Goal: Transaction & Acquisition: Purchase product/service

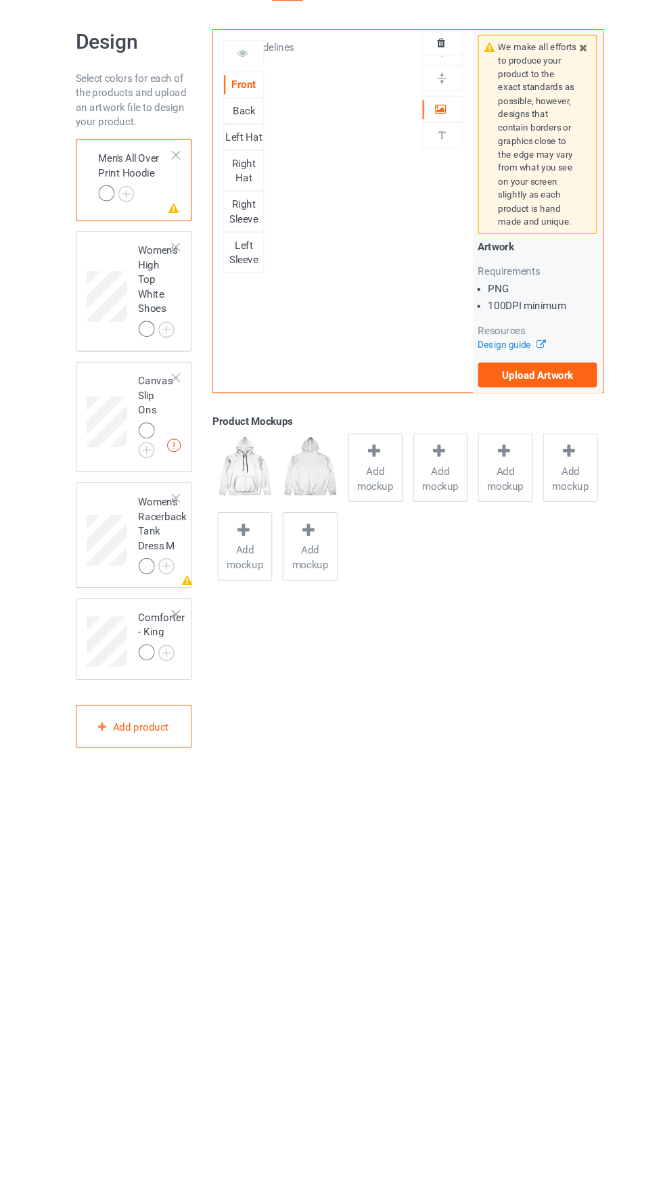
scroll to position [1, 0]
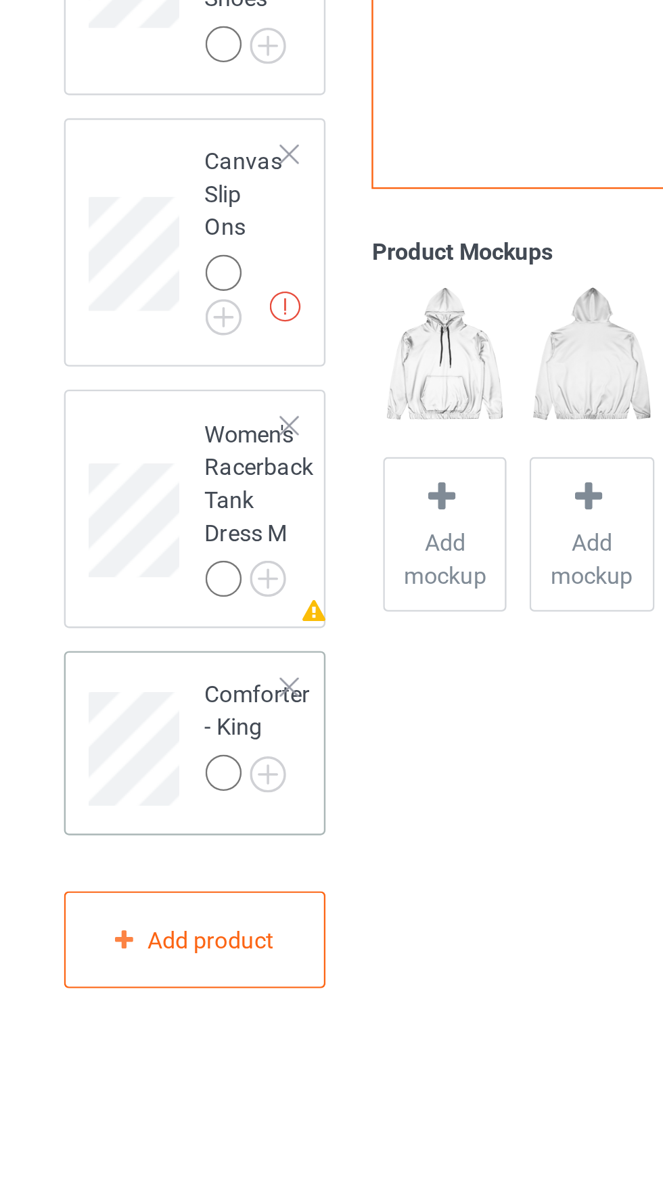
click at [181, 604] on div at bounding box center [179, 608] width 9 height 9
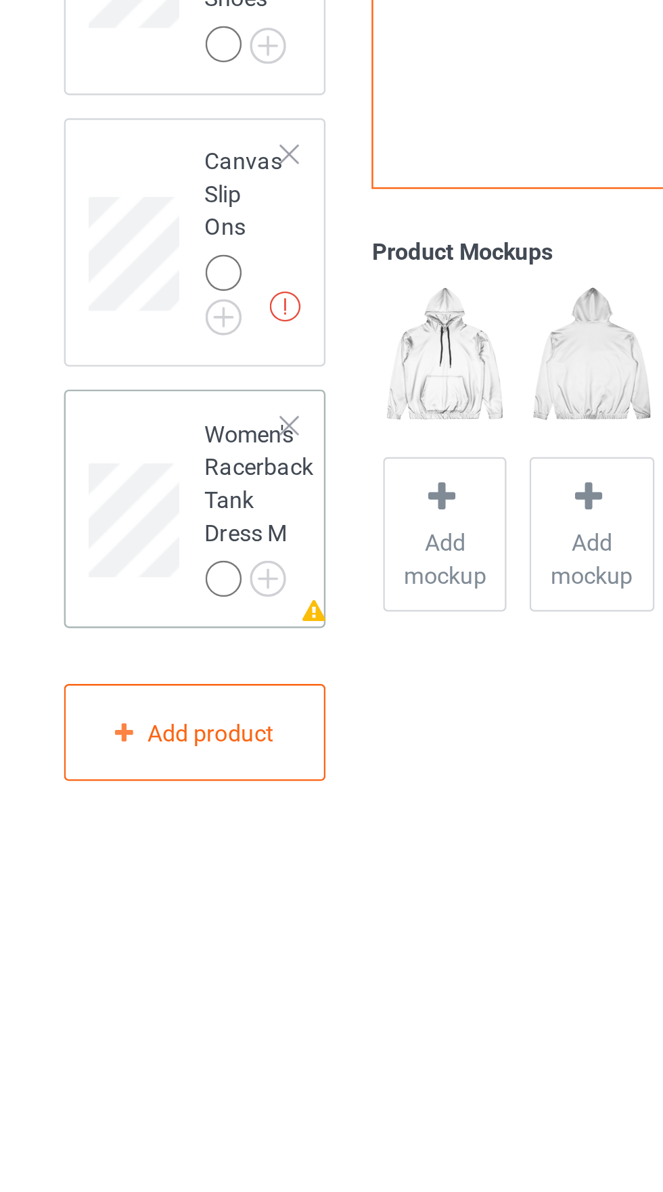
click at [179, 496] on div at bounding box center [179, 500] width 9 height 9
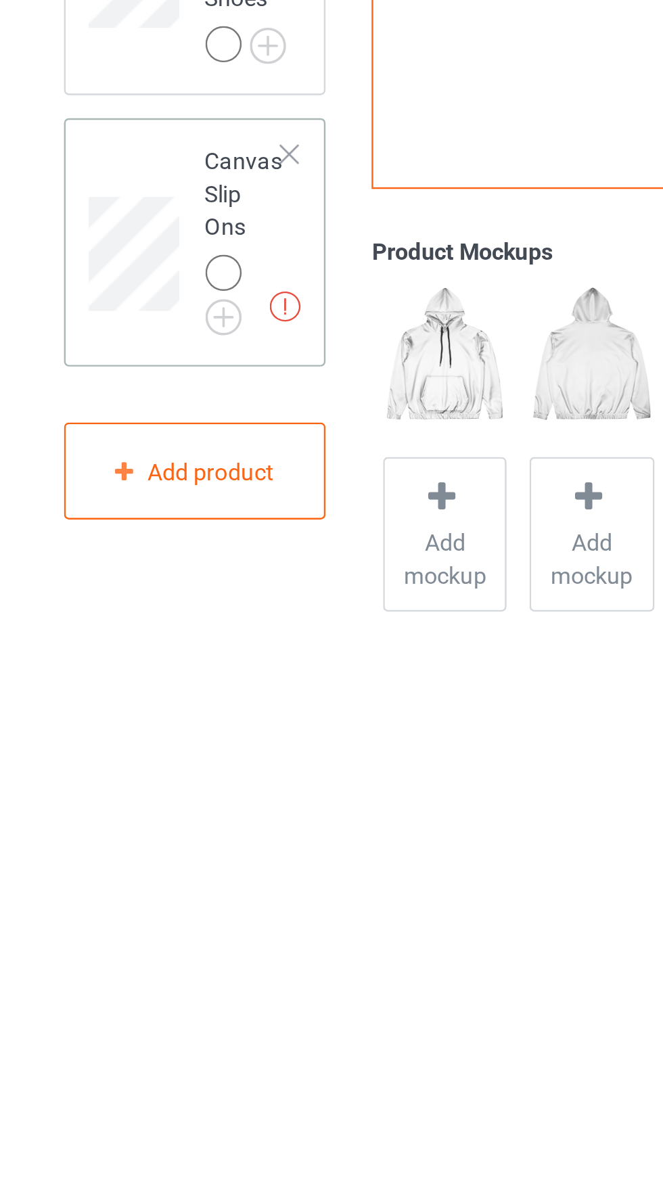
click at [178, 385] on div at bounding box center [179, 389] width 9 height 9
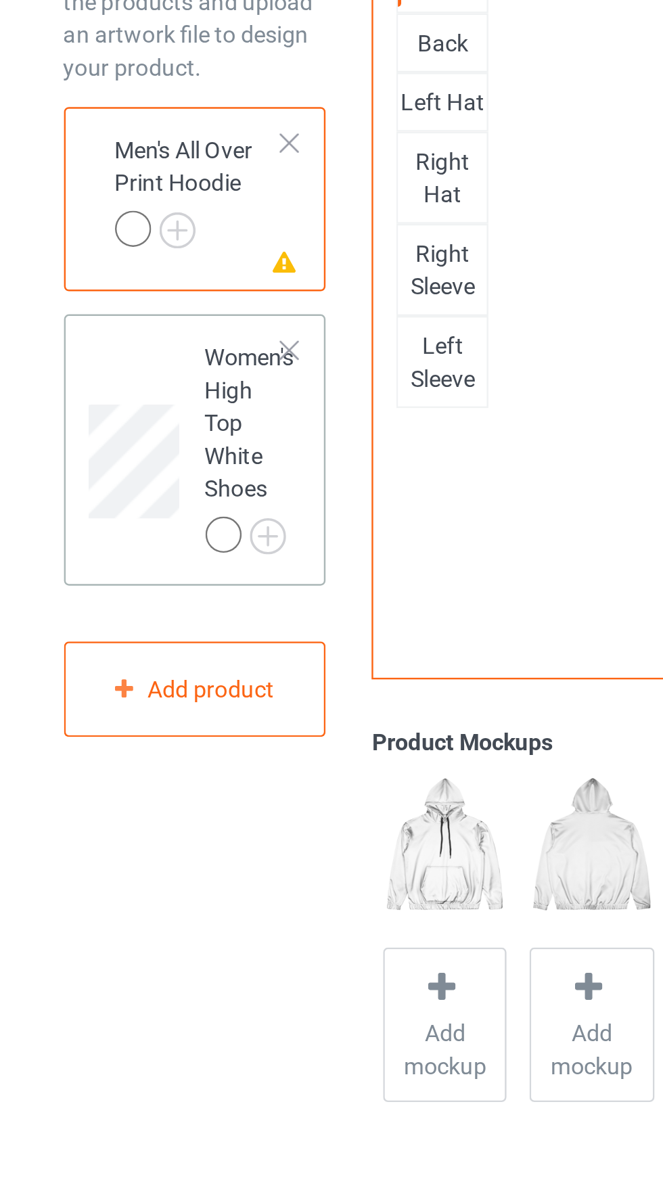
click at [180, 272] on div at bounding box center [179, 268] width 9 height 9
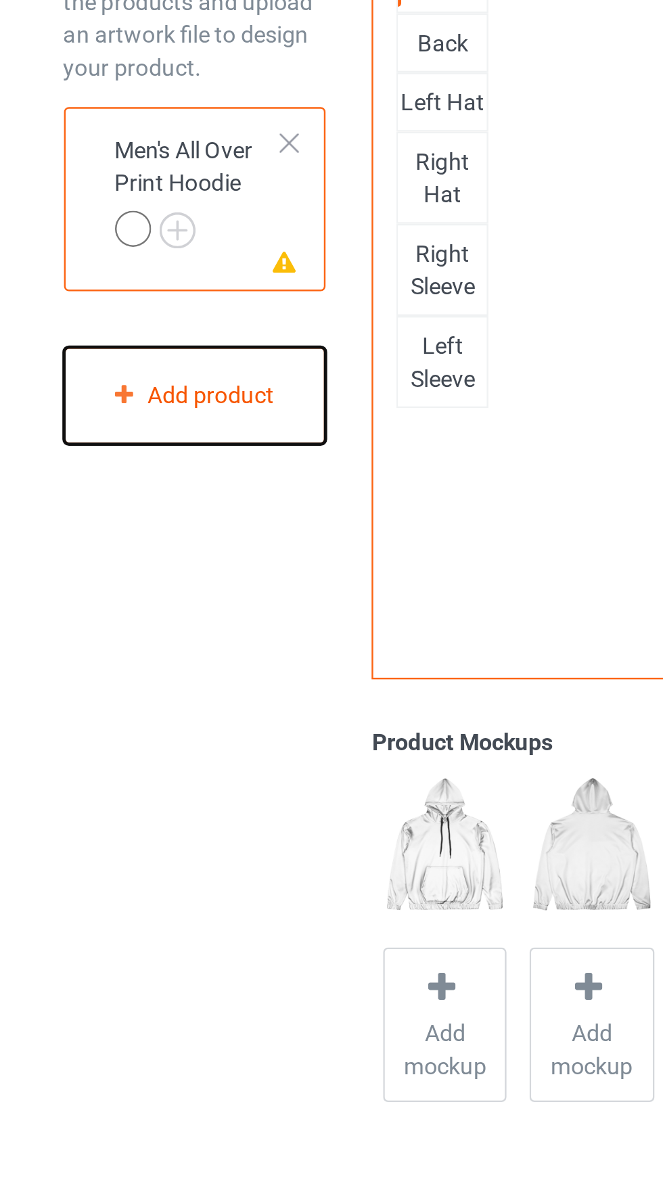
click at [160, 306] on div "Add product" at bounding box center [141, 287] width 108 height 40
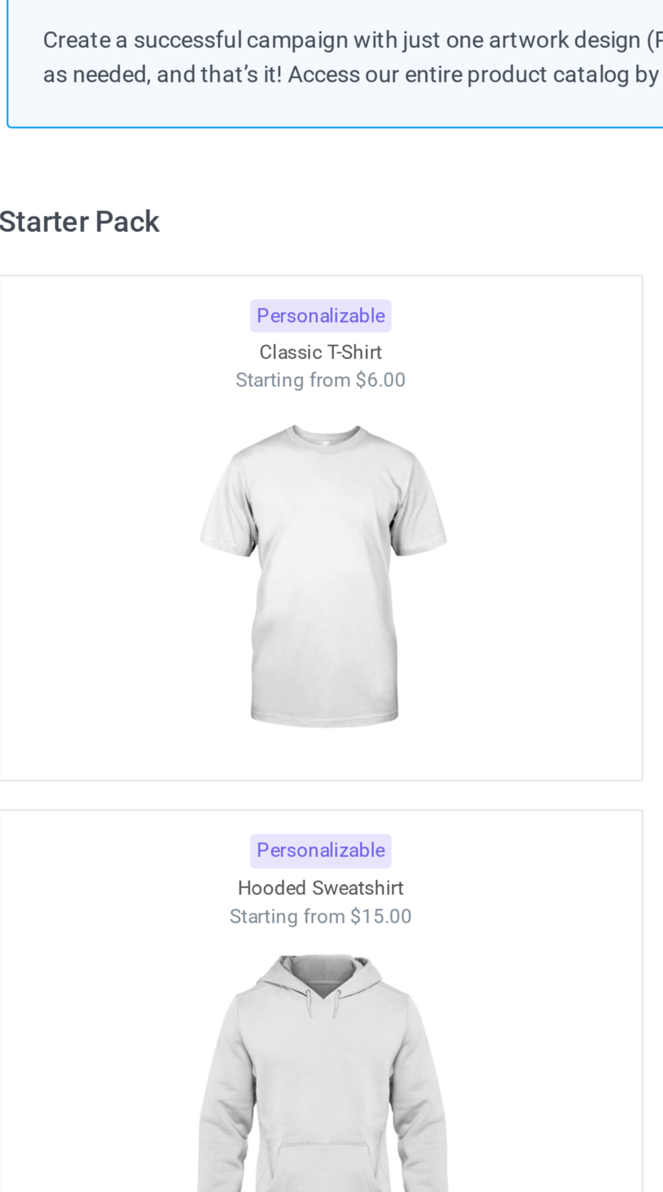
scroll to position [17, 0]
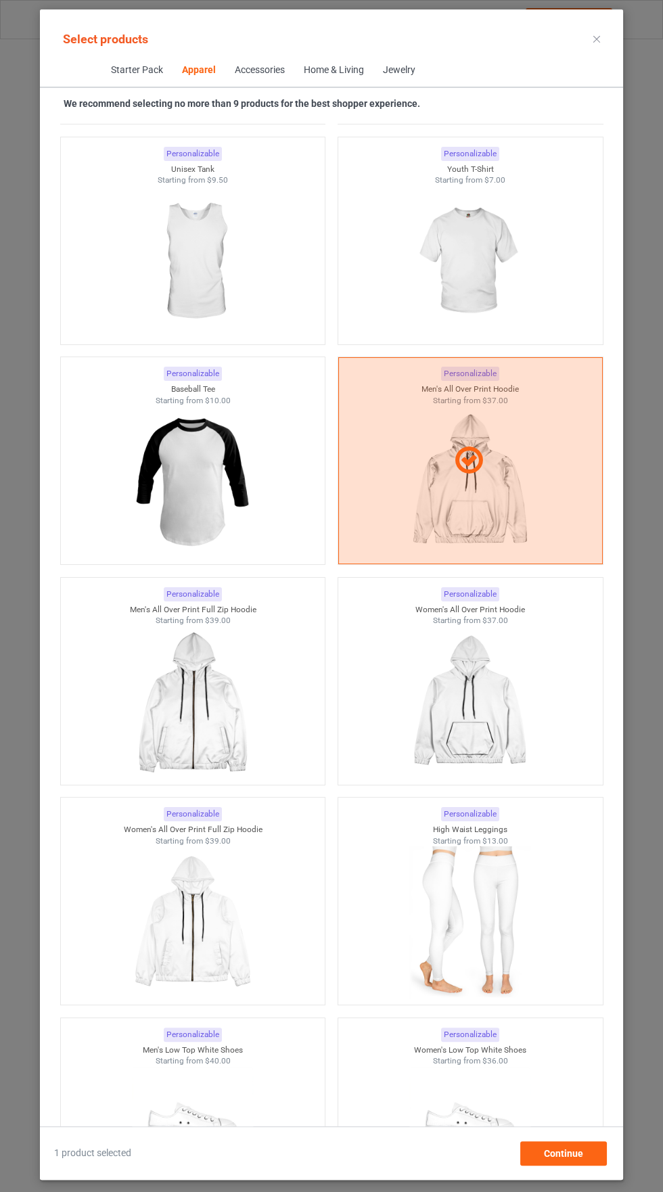
scroll to position [1850, 0]
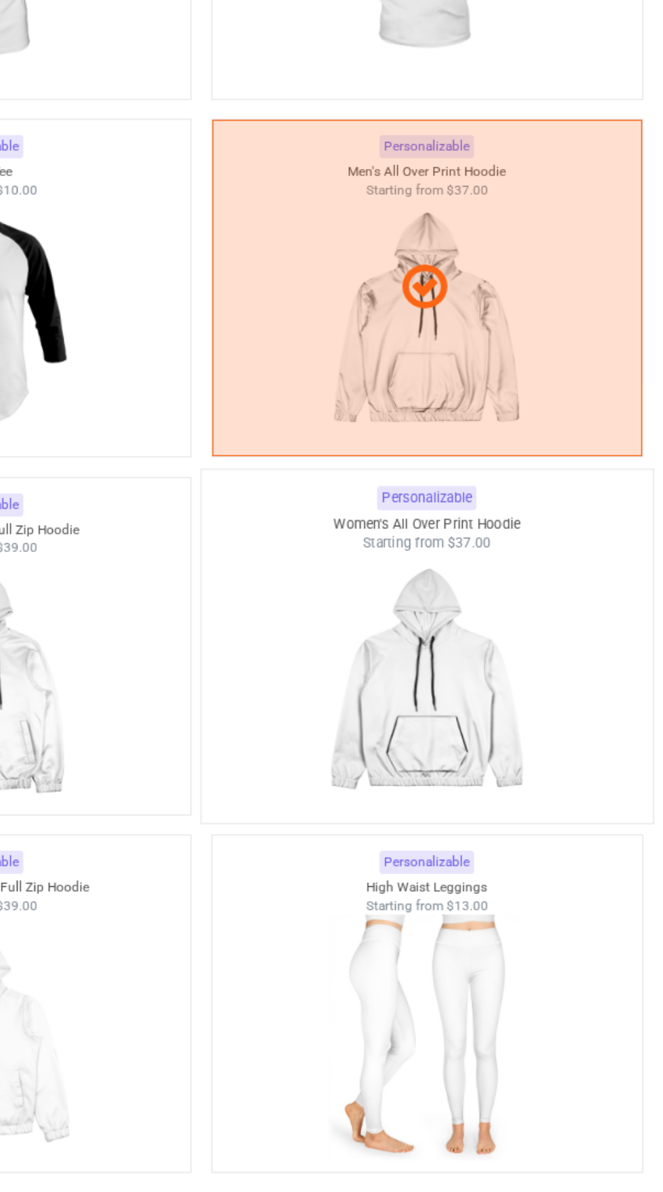
click at [507, 609] on span "$37.00" at bounding box center [495, 608] width 27 height 10
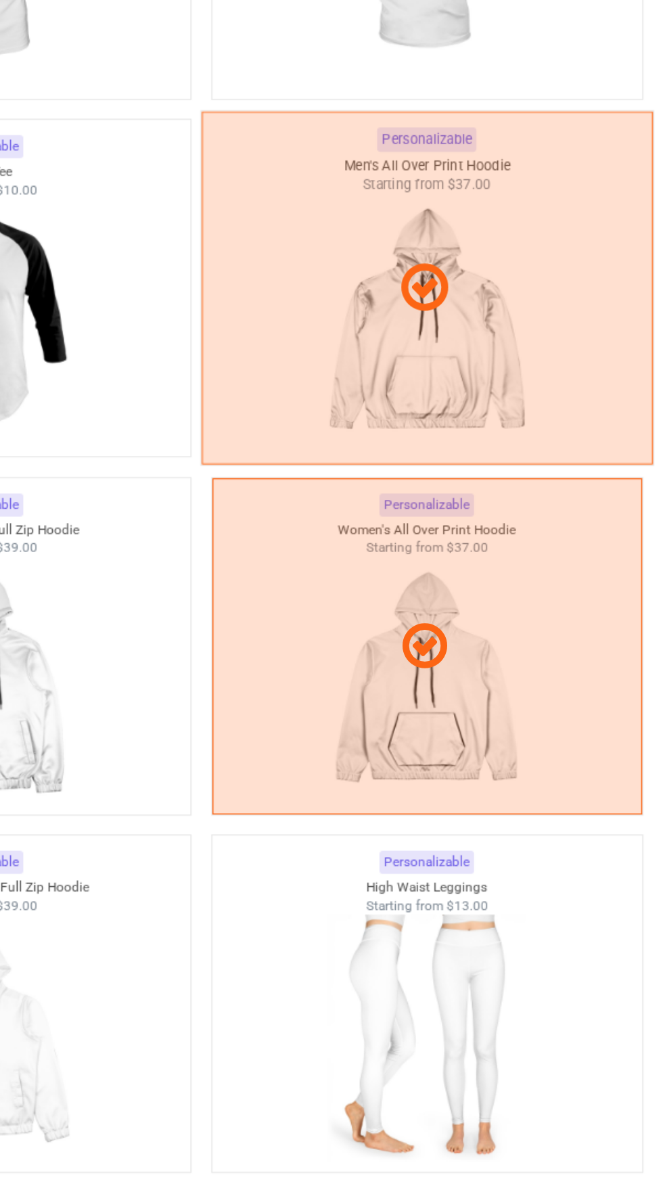
click at [481, 453] on icon at bounding box center [469, 452] width 40 height 34
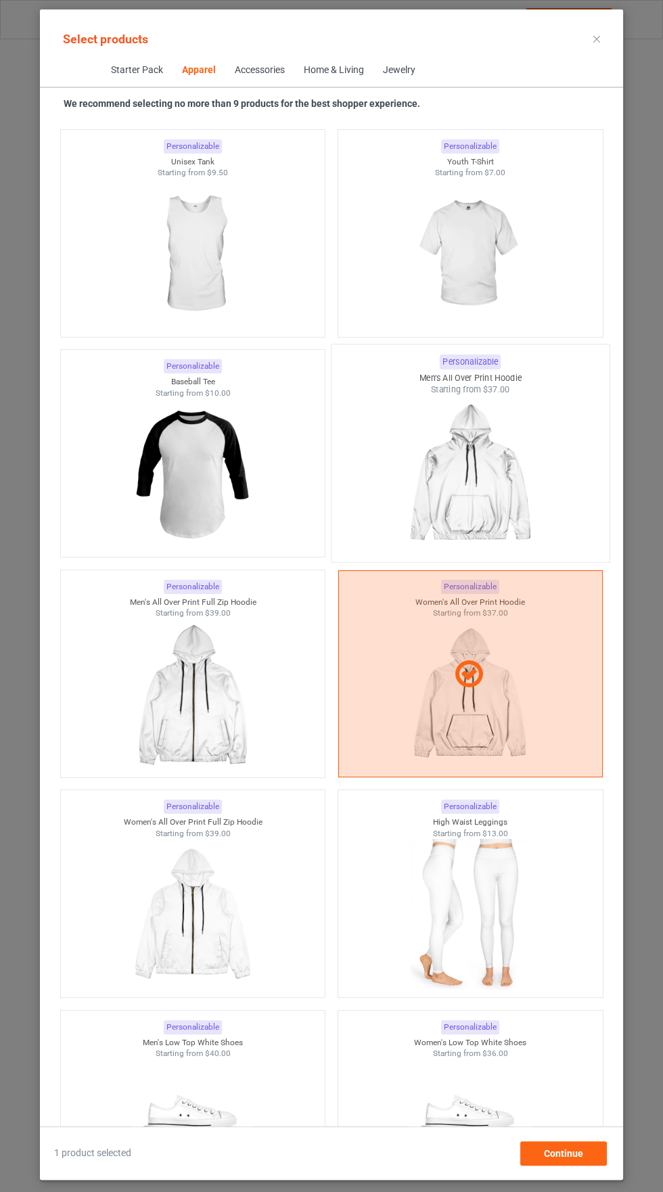
scroll to position [87, 0]
click at [595, 1165] on div "Continue" at bounding box center [563, 1153] width 87 height 24
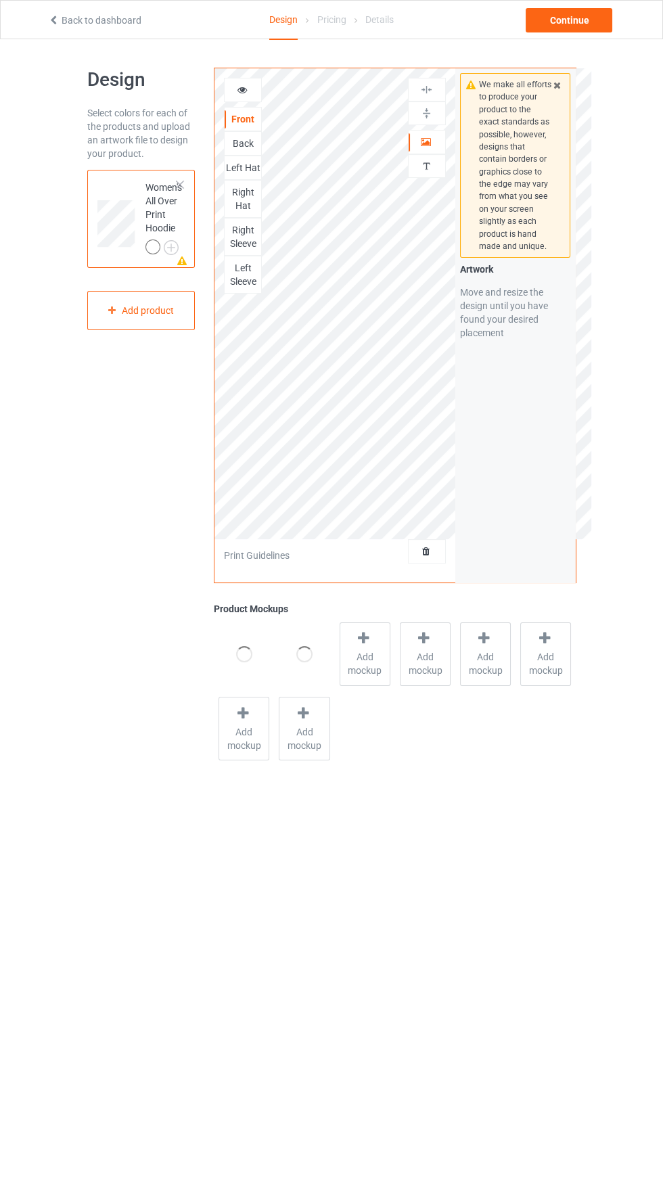
click at [425, 550] on icon at bounding box center [425, 548] width 11 height 9
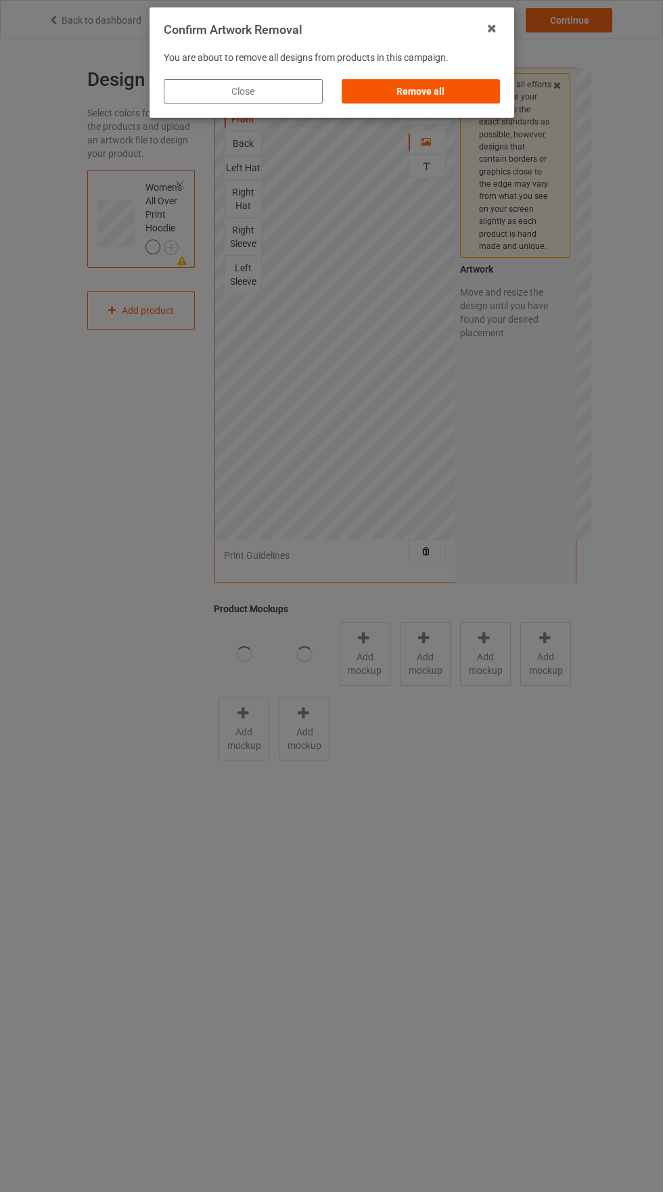
click at [486, 83] on div "Remove all" at bounding box center [420, 91] width 159 height 24
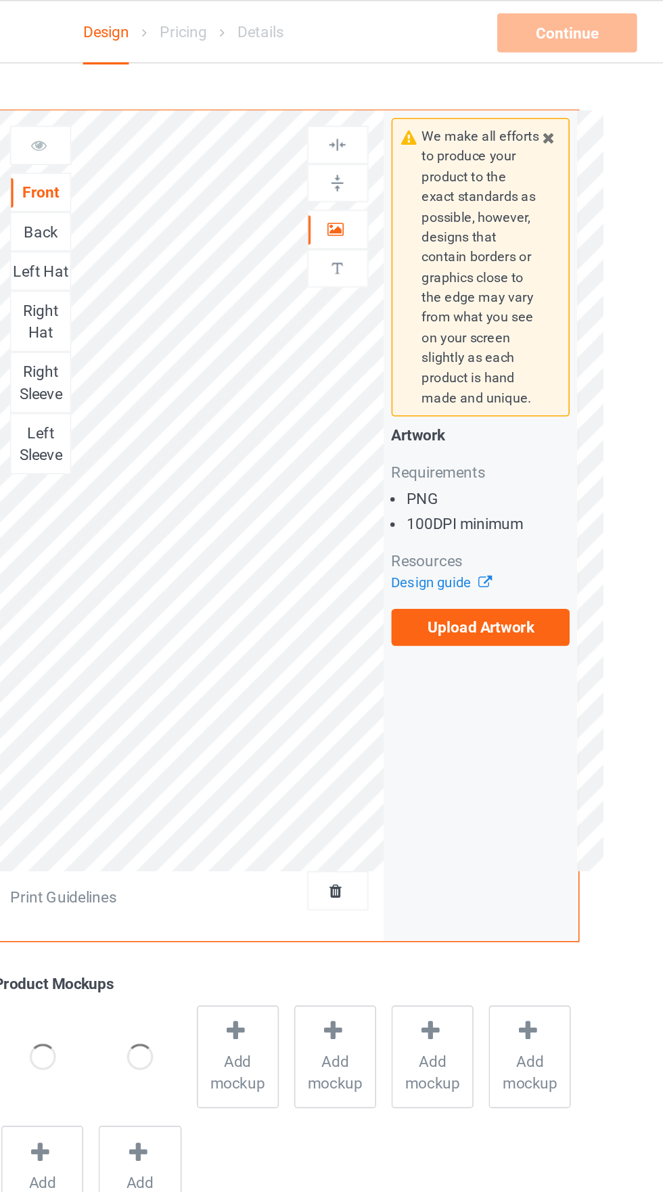
click at [230, 134] on div "Back" at bounding box center [243, 143] width 38 height 24
click at [237, 141] on div "Back" at bounding box center [243, 144] width 37 height 14
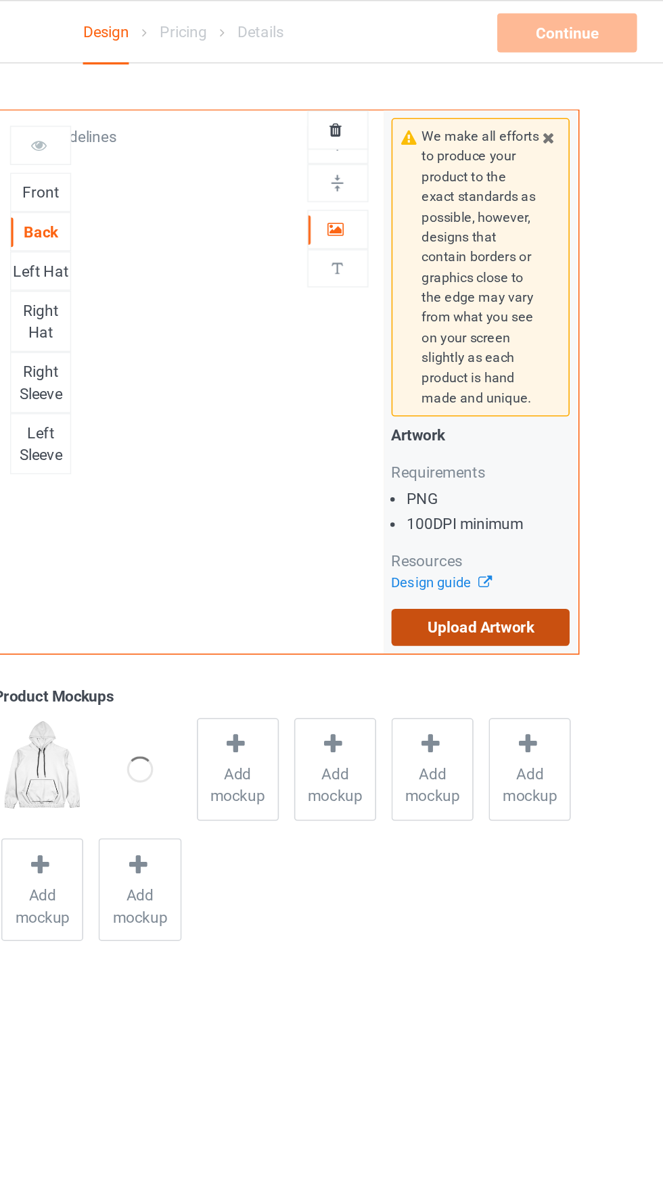
click at [569, 394] on label "Upload Artwork" at bounding box center [515, 388] width 111 height 23
click at [0, 0] on input "Upload Artwork" at bounding box center [0, 0] width 0 height 0
